Goal: Obtain resource: Download file/media

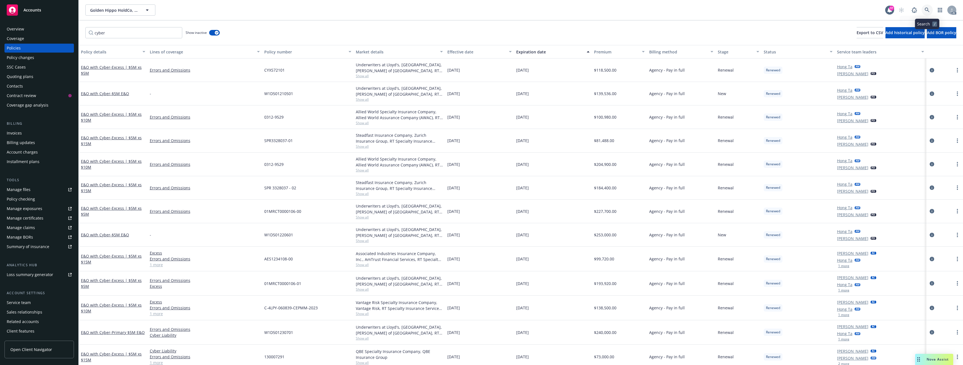
click at [923, 8] on link at bounding box center [927, 9] width 11 height 11
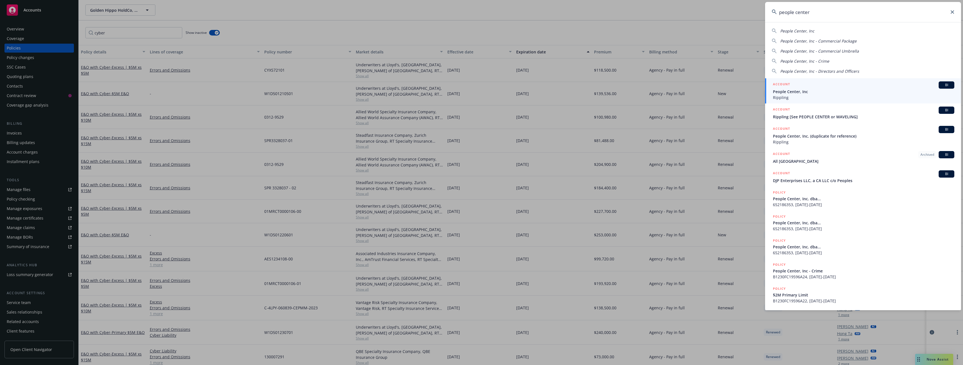
type input "people center"
click at [831, 89] on span "People Center, Inc" at bounding box center [863, 92] width 181 height 6
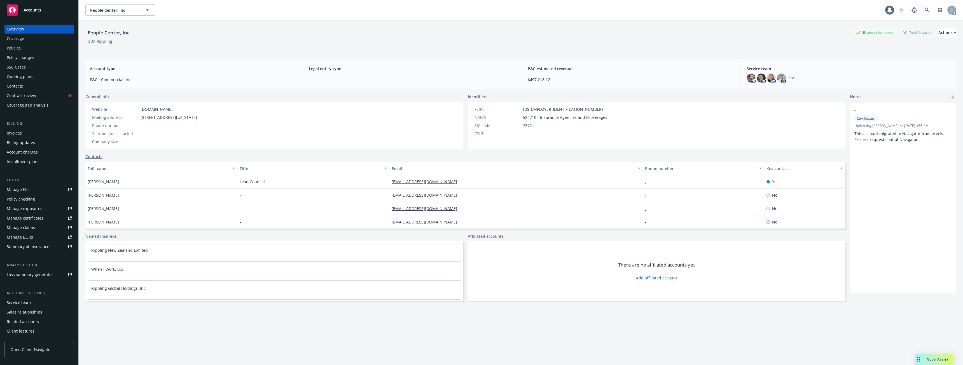
click at [30, 48] on div "Policies" at bounding box center [39, 48] width 65 height 9
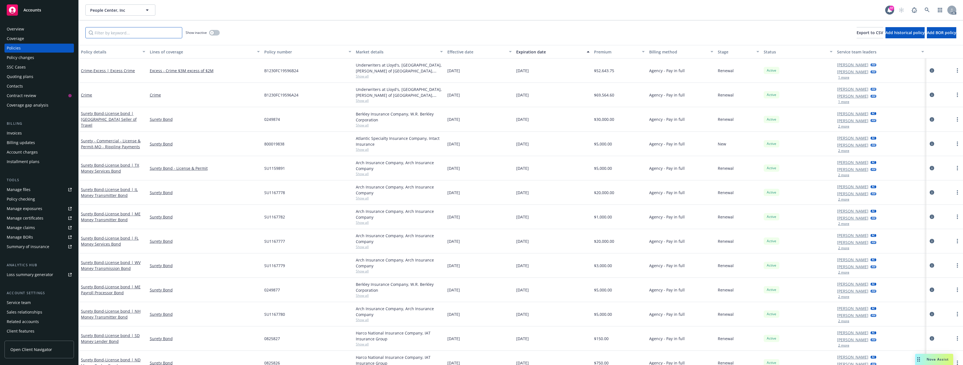
click at [115, 34] on input "Filter by keyword..." at bounding box center [133, 32] width 97 height 11
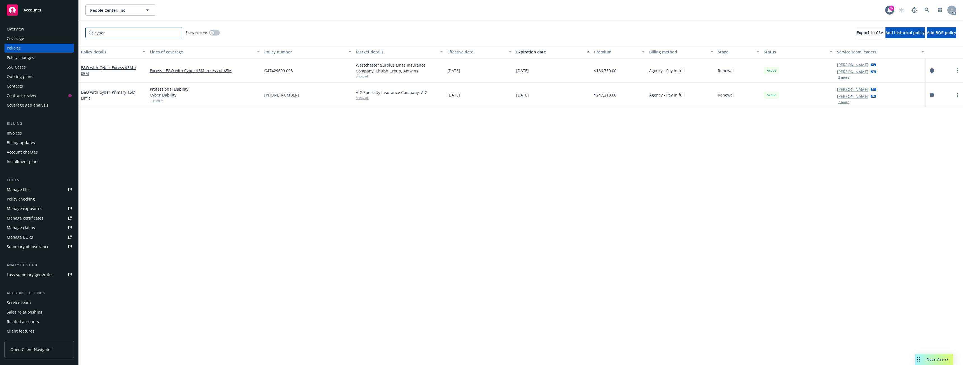
type input "cyber"
click at [218, 34] on button "button" at bounding box center [214, 33] width 11 height 6
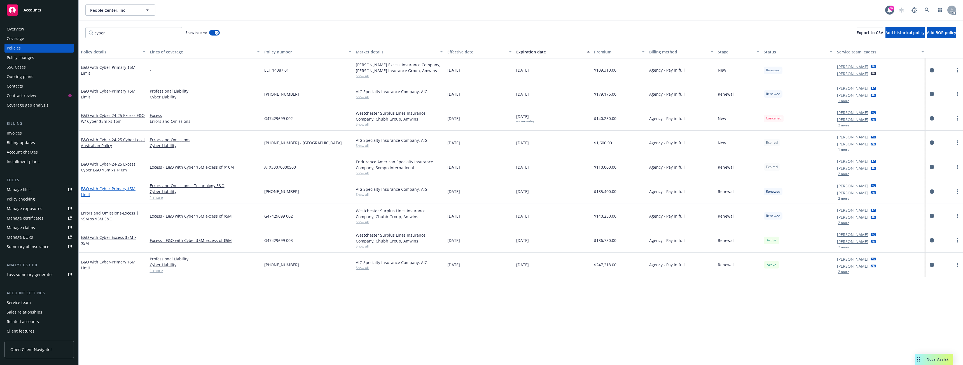
click at [120, 187] on span "- Primary $5M Limit" at bounding box center [108, 191] width 55 height 11
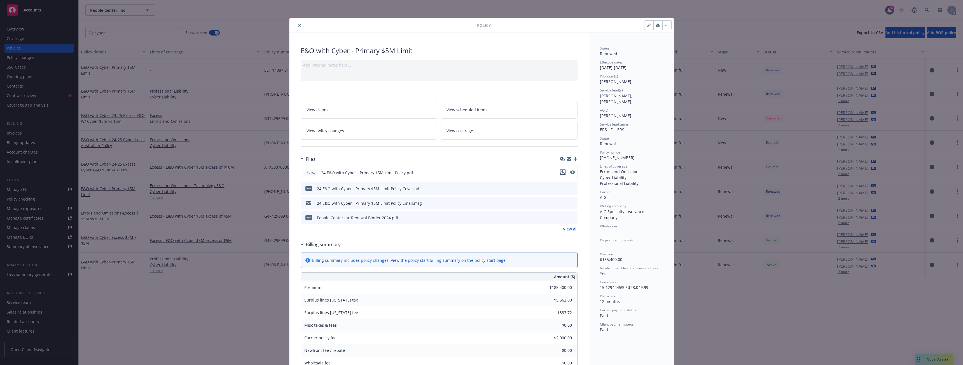
click at [561, 172] on icon "download file" at bounding box center [563, 172] width 4 height 4
click at [298, 25] on icon "close" at bounding box center [299, 25] width 3 height 3
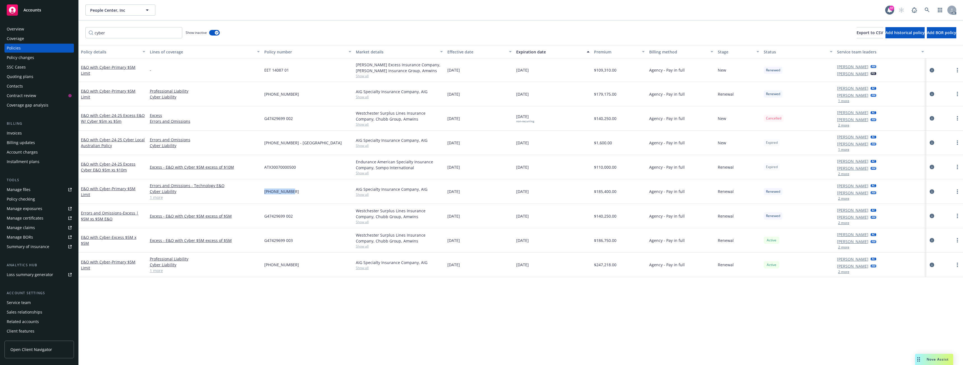
drag, startPoint x: 263, startPoint y: 193, endPoint x: 294, endPoint y: 194, distance: 31.4
click at [294, 194] on div "[PHONE_NUMBER]" at bounding box center [308, 191] width 92 height 25
copy span "[PHONE_NUMBER]"
